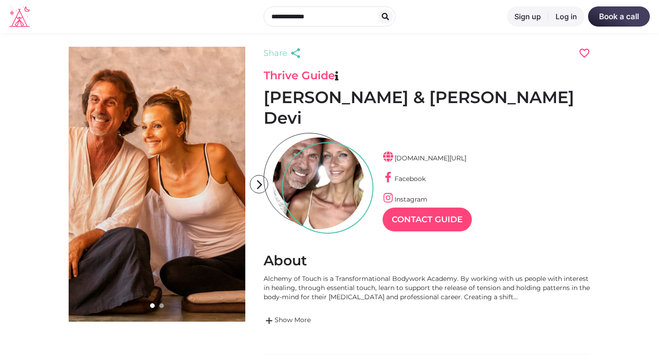
scroll to position [22, 40]
click at [301, 315] on link "add Show More" at bounding box center [427, 320] width 327 height 11
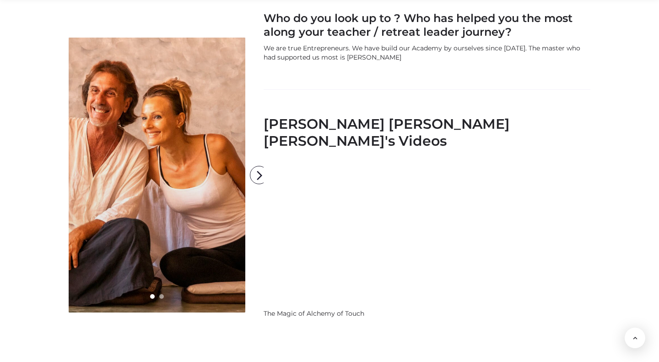
scroll to position [1428, 0]
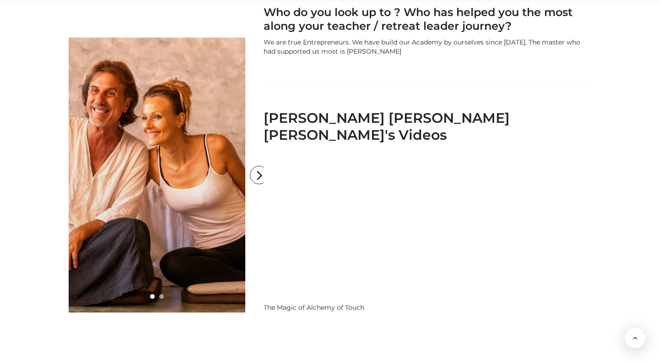
click at [568, 284] on div "[PERSON_NAME] [PERSON_NAME] [PERSON_NAME]'s Videos The Magic of Alchemy of Touc…" at bounding box center [427, 292] width 327 height 366
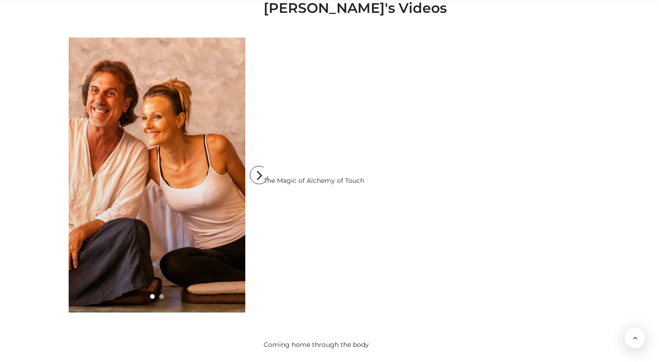
scroll to position [1557, 0]
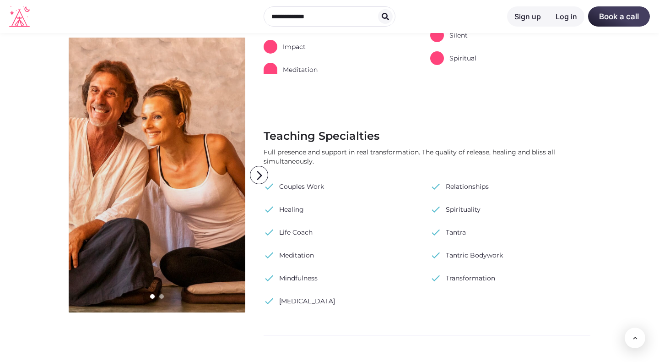
scroll to position [863, 0]
click at [473, 203] on link "check Spirituality" at bounding box center [455, 210] width 50 height 14
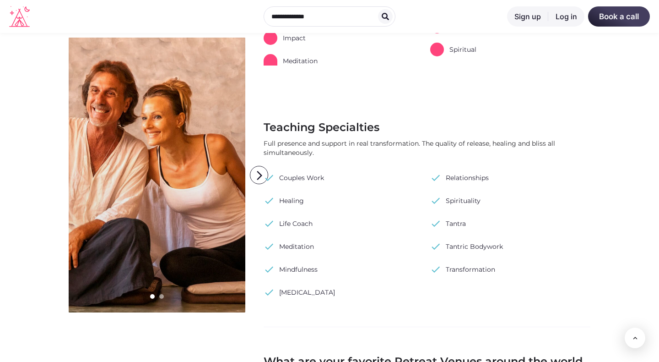
scroll to position [607, 0]
click at [299, 263] on link "check Mindfulness" at bounding box center [291, 270] width 54 height 14
